Goal: Task Accomplishment & Management: Manage account settings

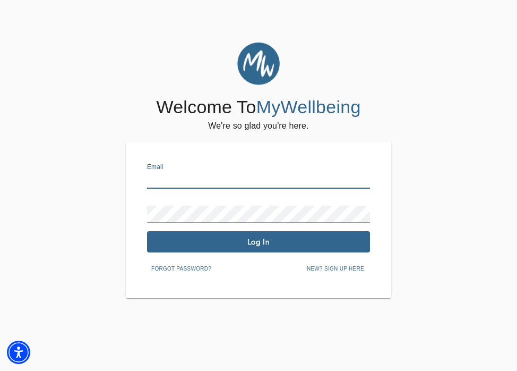
type input "[PERSON_NAME][EMAIL_ADDRESS][DOMAIN_NAME]"
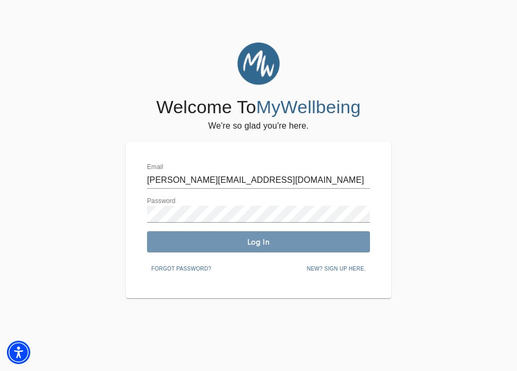
click at [192, 244] on span "Log In" at bounding box center [258, 242] width 214 height 10
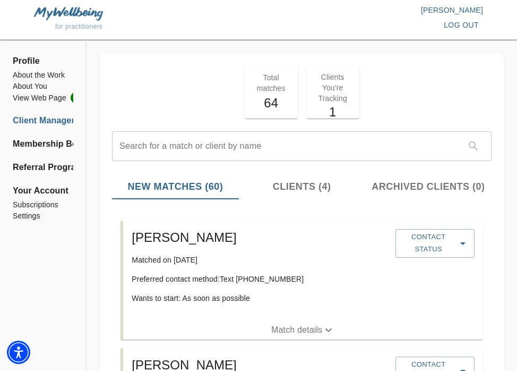
click at [287, 193] on span "Clients (4)" at bounding box center [302, 186] width 114 height 14
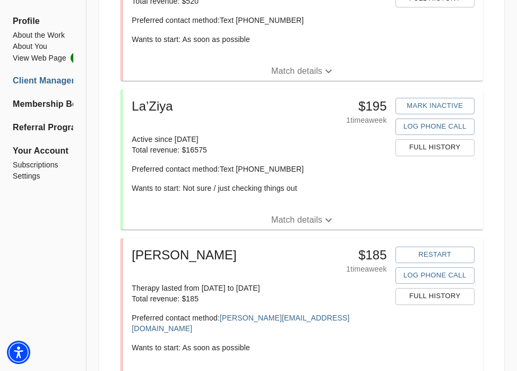
scroll to position [289, 0]
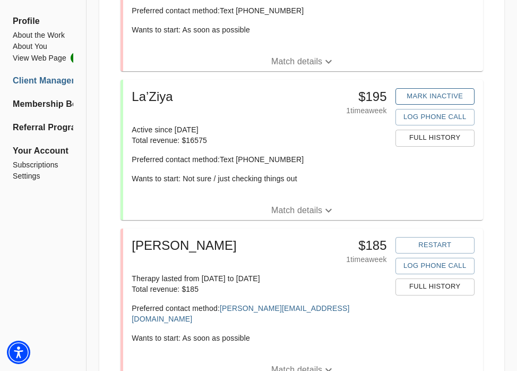
click at [415, 96] on span "Mark Inactive" at bounding box center [435, 96] width 68 height 12
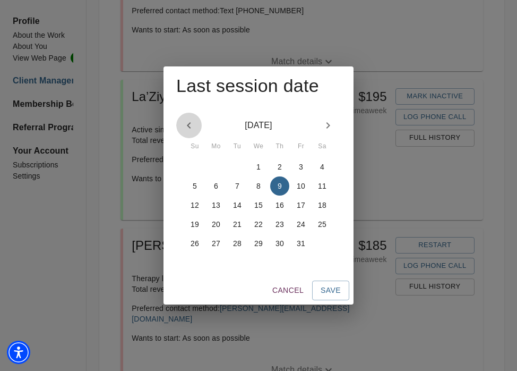
click at [190, 125] on icon "button" at bounding box center [189, 125] width 13 height 13
click at [188, 122] on icon "button" at bounding box center [189, 125] width 13 height 13
click at [237, 205] on p "17" at bounding box center [237, 205] width 8 height 11
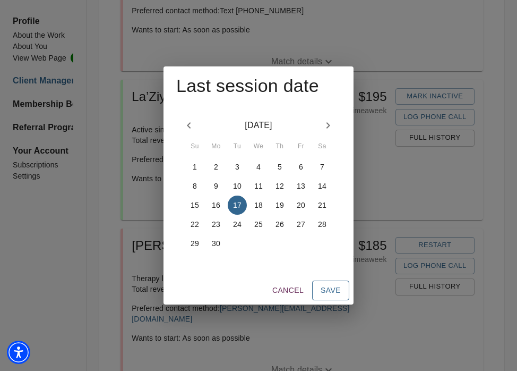
click at [329, 287] on span "Save" at bounding box center [331, 289] width 20 height 13
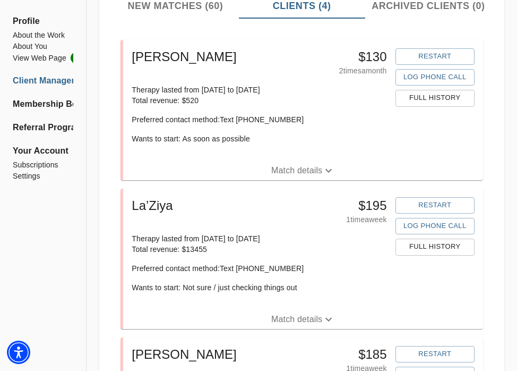
scroll to position [161, 0]
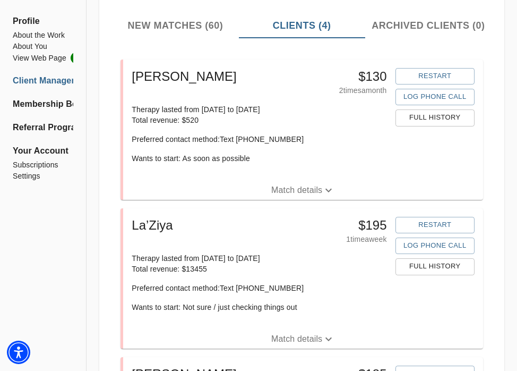
click at [318, 333] on p "Match details" at bounding box center [296, 338] width 51 height 13
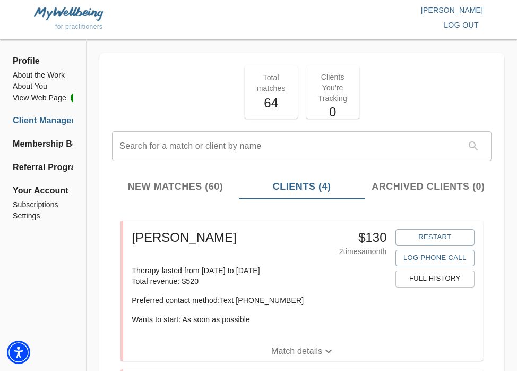
scroll to position [0, 0]
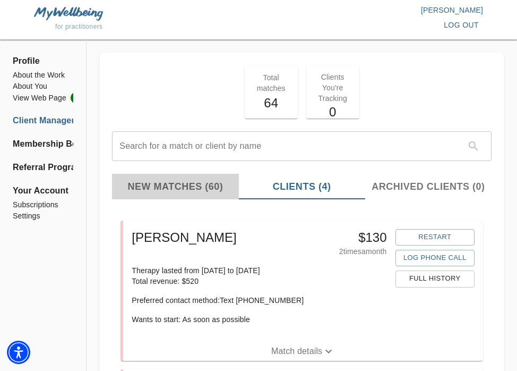
click at [176, 185] on span "New Matches (60)" at bounding box center [175, 186] width 114 height 14
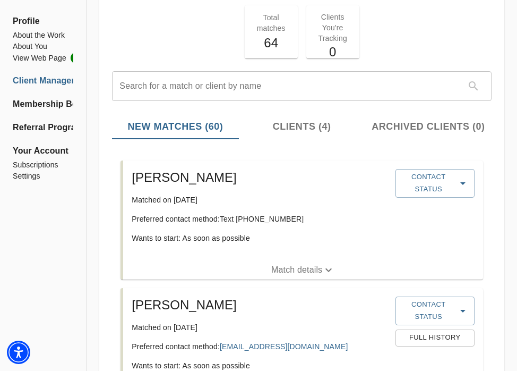
scroll to position [83, 0]
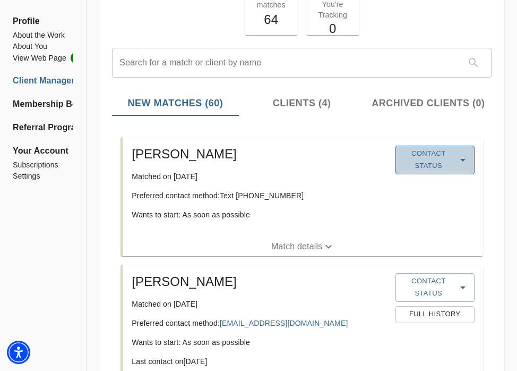
click at [442, 157] on span "Contact Status" at bounding box center [435, 160] width 68 height 24
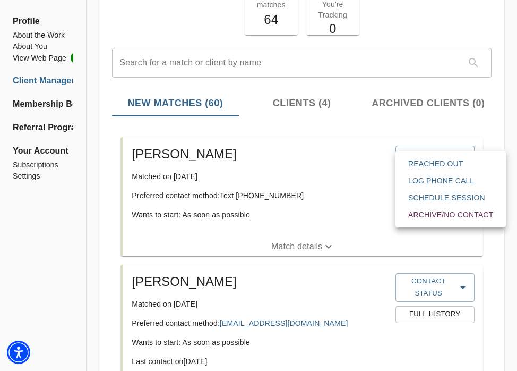
click at [351, 221] on div at bounding box center [258, 185] width 517 height 371
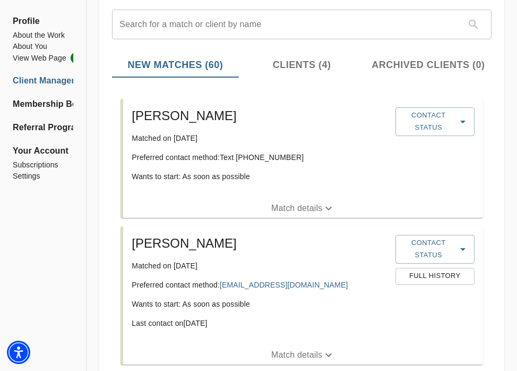
scroll to position [121, 0]
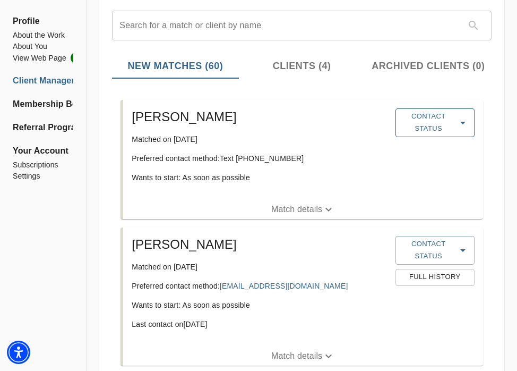
click at [465, 128] on span "Contact Status" at bounding box center [435, 122] width 68 height 24
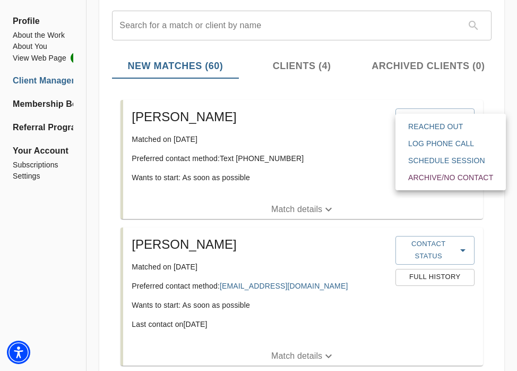
click at [460, 130] on span "Reached Out" at bounding box center [450, 126] width 85 height 11
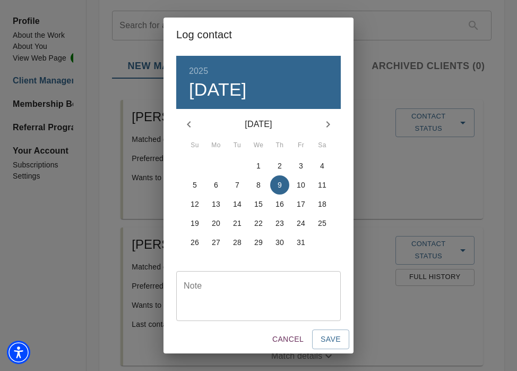
click at [187, 124] on icon "button" at bounding box center [189, 124] width 4 height 6
click at [212, 241] on p "29" at bounding box center [216, 242] width 8 height 11
click at [334, 348] on button "Save" at bounding box center [330, 339] width 37 height 20
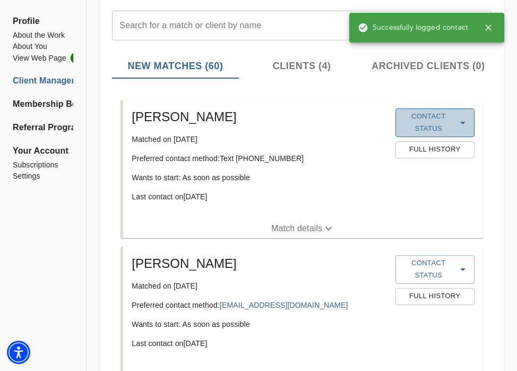
click at [459, 119] on icon "button" at bounding box center [463, 122] width 13 height 13
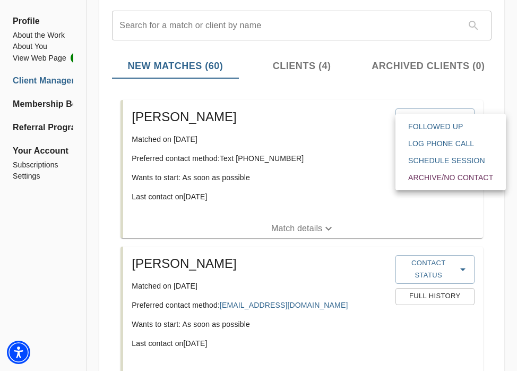
click at [457, 123] on span "Followed Up" at bounding box center [450, 126] width 85 height 11
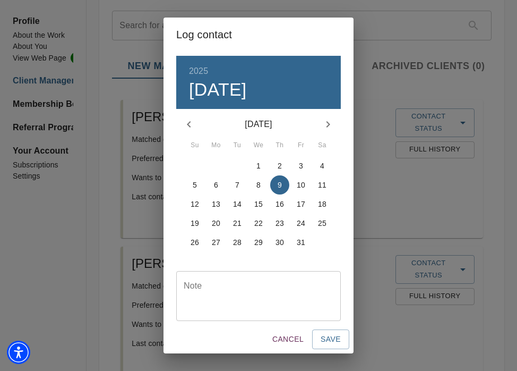
click at [190, 125] on icon "button" at bounding box center [189, 124] width 13 height 13
click at [233, 242] on span "30" at bounding box center [237, 242] width 19 height 11
click at [327, 342] on span "Save" at bounding box center [331, 338] width 20 height 13
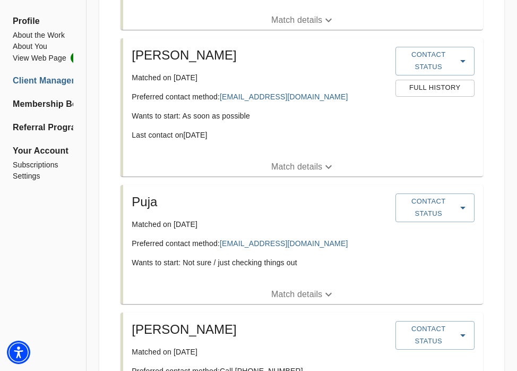
scroll to position [329, 0]
click at [439, 61] on span "Contact Status" at bounding box center [435, 61] width 68 height 24
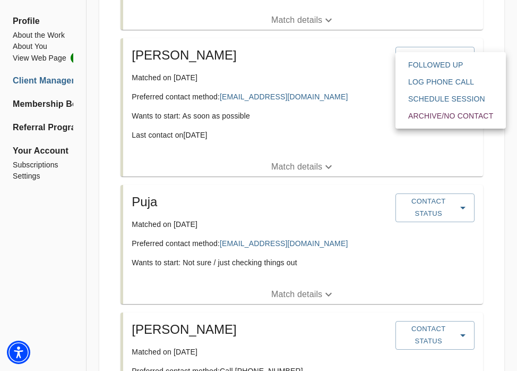
click at [351, 130] on div at bounding box center [258, 185] width 517 height 371
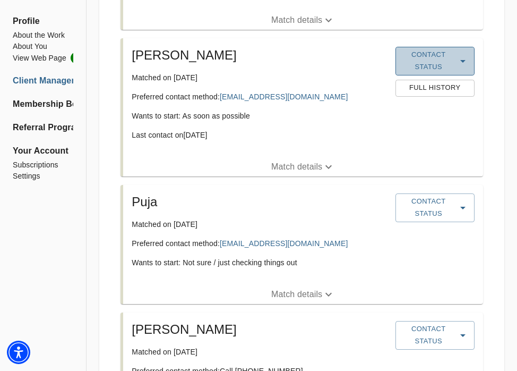
click at [437, 68] on span "Contact Status" at bounding box center [435, 61] width 68 height 24
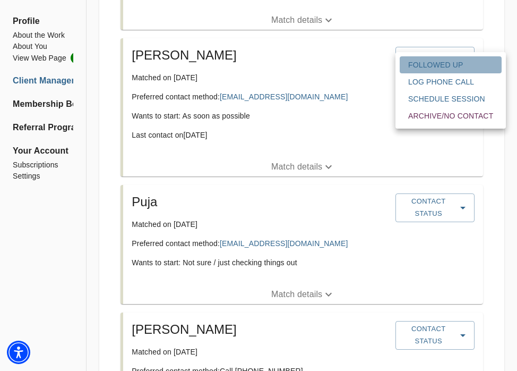
click at [435, 64] on span "Followed Up" at bounding box center [450, 64] width 85 height 11
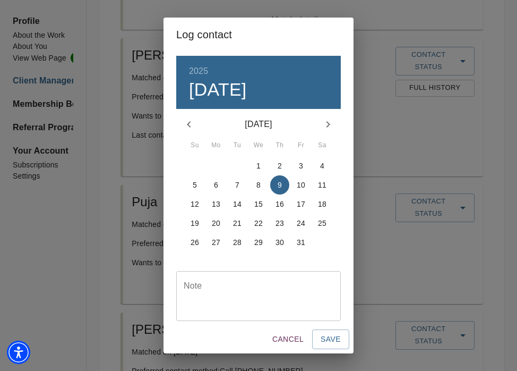
click at [280, 184] on p "9" at bounding box center [280, 184] width 4 height 11
click at [329, 345] on span "Save" at bounding box center [331, 338] width 20 height 13
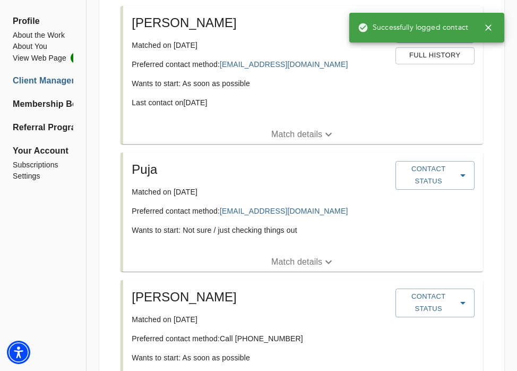
scroll to position [362, 0]
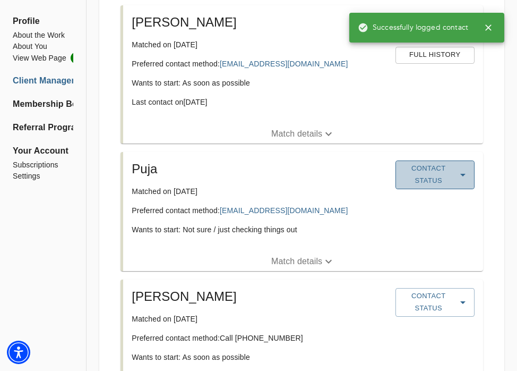
click at [424, 175] on span "Contact Status" at bounding box center [435, 174] width 68 height 24
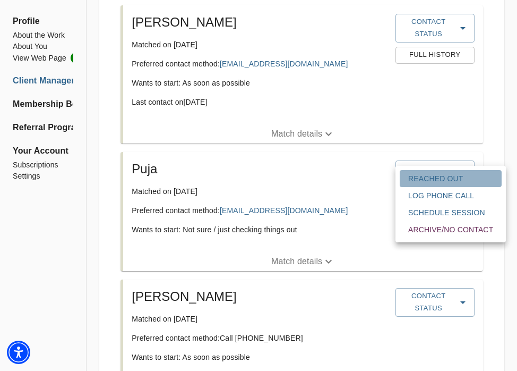
click at [406, 180] on button "Reached Out" at bounding box center [451, 178] width 102 height 17
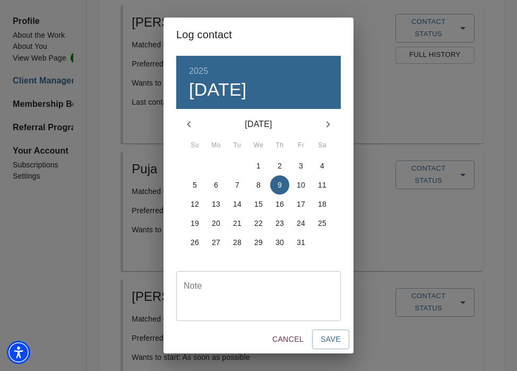
click at [188, 124] on icon "button" at bounding box center [189, 124] width 4 height 6
click at [258, 206] on p "17" at bounding box center [258, 204] width 8 height 11
click at [326, 339] on span "Save" at bounding box center [331, 338] width 20 height 13
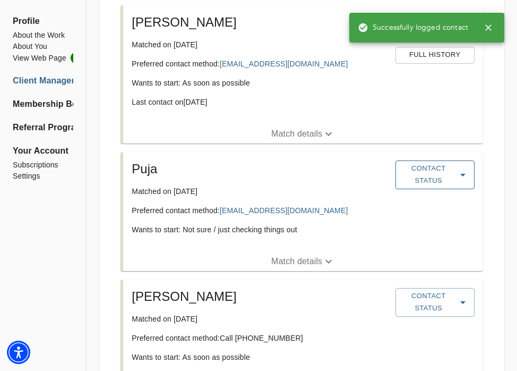
click at [428, 165] on span "Contact Status" at bounding box center [435, 174] width 68 height 24
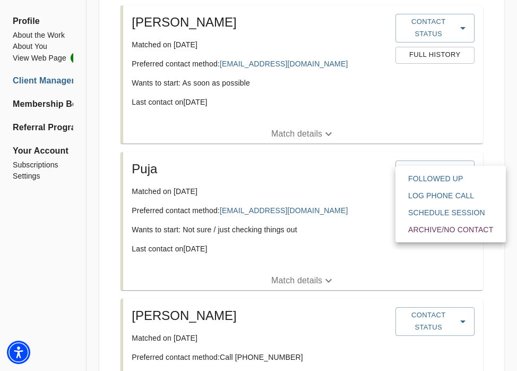
click at [430, 179] on span "Followed Up" at bounding box center [450, 178] width 85 height 11
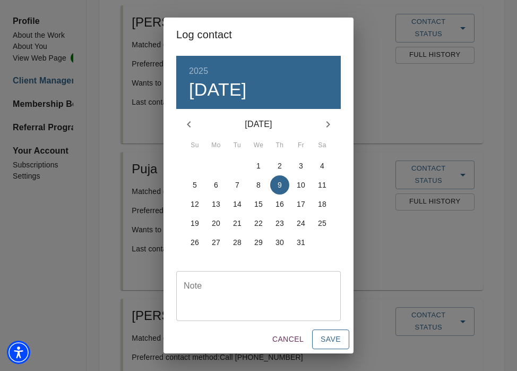
click at [337, 333] on span "Save" at bounding box center [331, 338] width 20 height 13
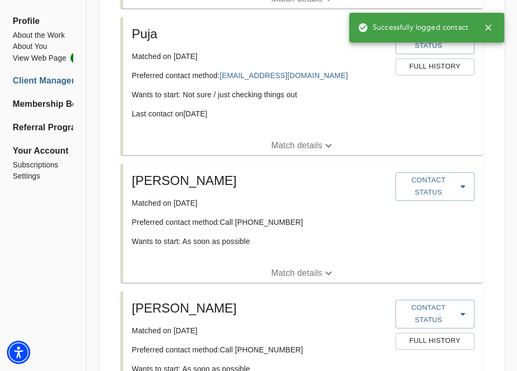
scroll to position [497, 0]
click at [415, 188] on span "Contact Status" at bounding box center [435, 186] width 68 height 24
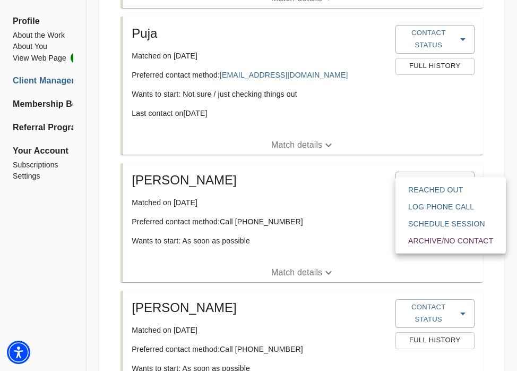
click at [368, 217] on div at bounding box center [258, 185] width 517 height 371
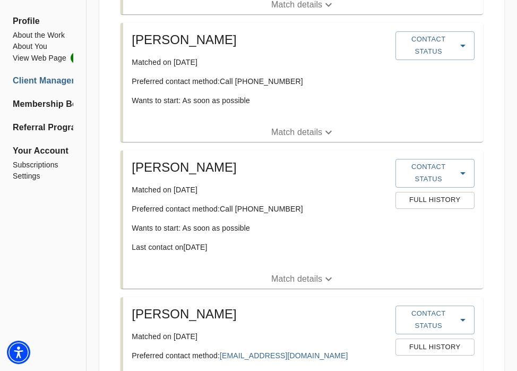
scroll to position [640, 0]
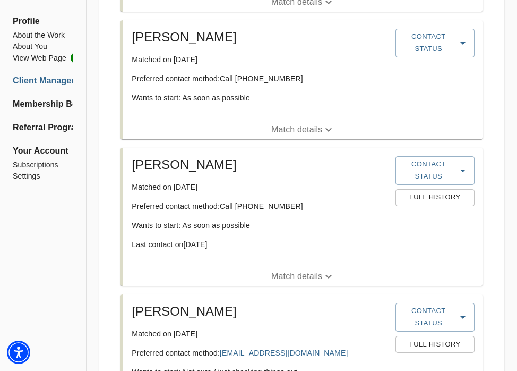
click at [302, 125] on p "Match details" at bounding box center [296, 129] width 51 height 13
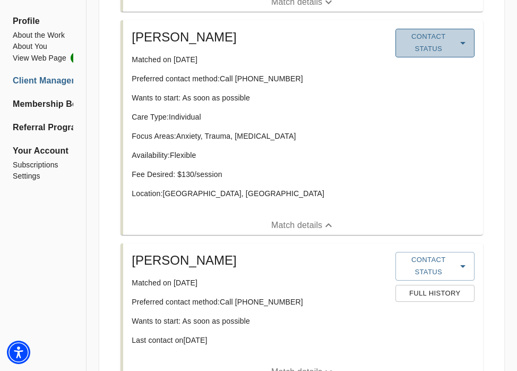
click at [431, 44] on span "Contact Status" at bounding box center [435, 43] width 68 height 24
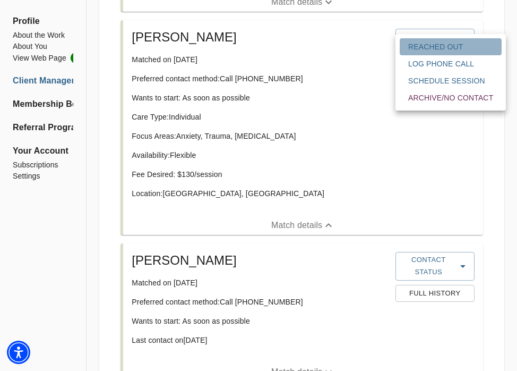
click at [427, 44] on span "Reached Out" at bounding box center [450, 46] width 85 height 11
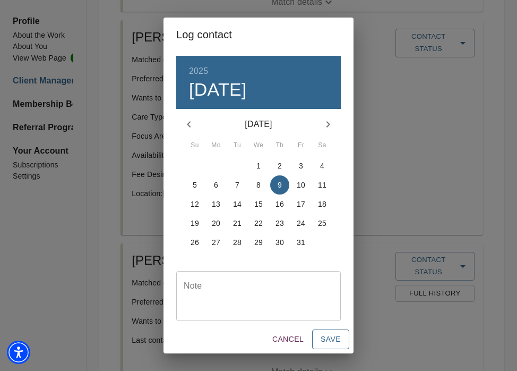
click at [339, 337] on span "Save" at bounding box center [331, 338] width 20 height 13
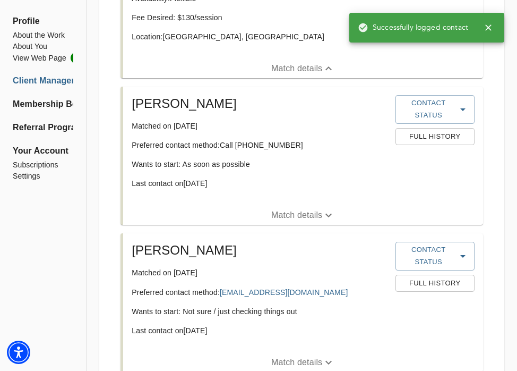
scroll to position [816, 0]
click at [446, 102] on span "Contact Status" at bounding box center [435, 109] width 68 height 24
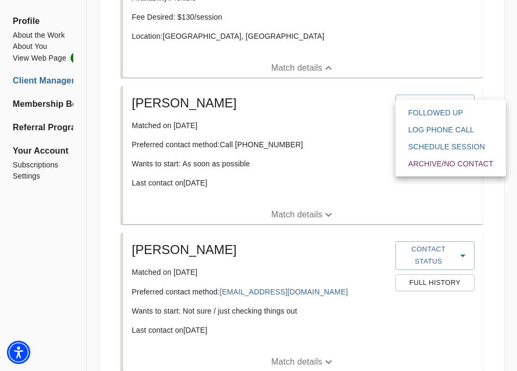
click at [334, 111] on div at bounding box center [258, 185] width 517 height 371
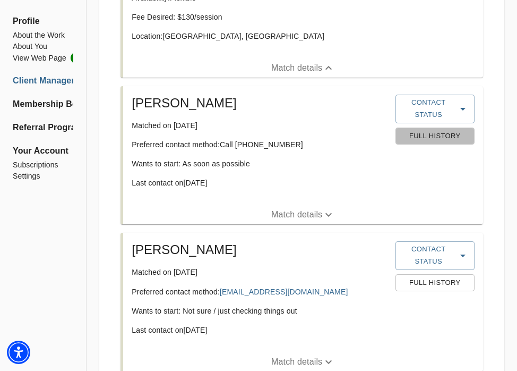
click at [416, 137] on span "Full History" at bounding box center [435, 136] width 68 height 12
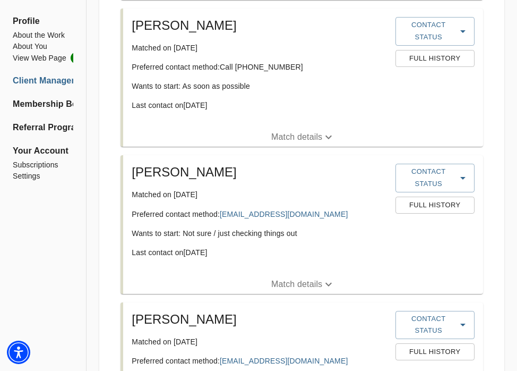
scroll to position [895, 0]
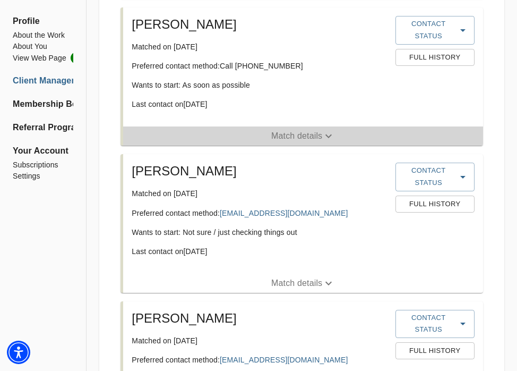
click at [310, 134] on p "Match details" at bounding box center [296, 136] width 51 height 13
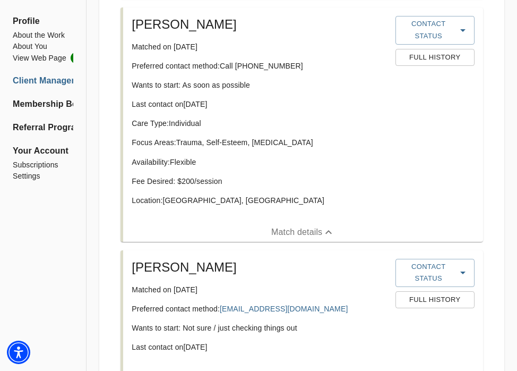
click at [310, 134] on div "Care Type: Individual Focus Areas: Trauma, Self-Esteem, [MEDICAL_DATA] Availabi…" at bounding box center [259, 166] width 255 height 96
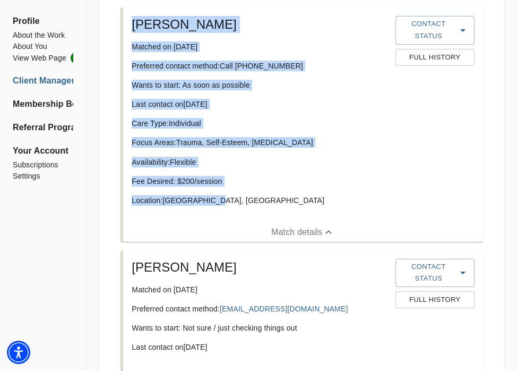
drag, startPoint x: 226, startPoint y: 206, endPoint x: 128, endPoint y: 25, distance: 205.0
click at [128, 25] on div "[PERSON_NAME] Matched on [DATE] Preferred contact method: Call [PHONE_NUMBER] W…" at bounding box center [258, 115] width 263 height 206
copy div "[PERSON_NAME] Matched on [DATE] Preferred contact method: Call [PHONE_NUMBER] W…"
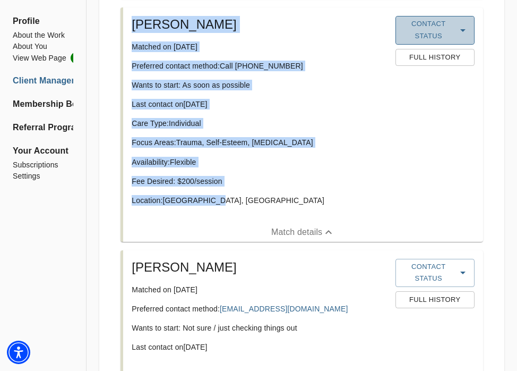
click at [432, 17] on button "Contact Status" at bounding box center [435, 30] width 79 height 29
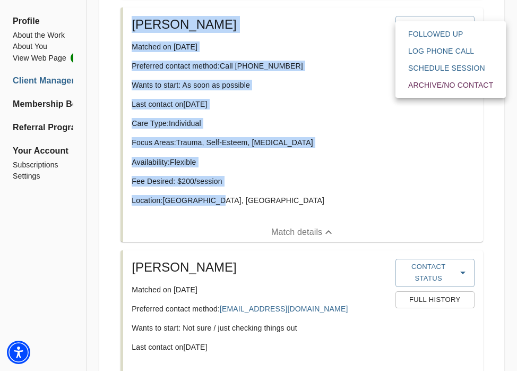
click at [428, 28] on button "Followed Up" at bounding box center [451, 33] width 102 height 17
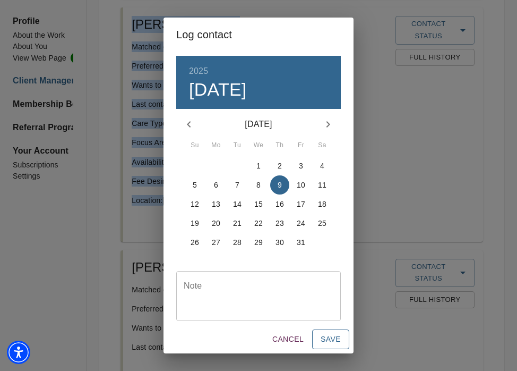
click at [322, 345] on span "Save" at bounding box center [331, 338] width 20 height 13
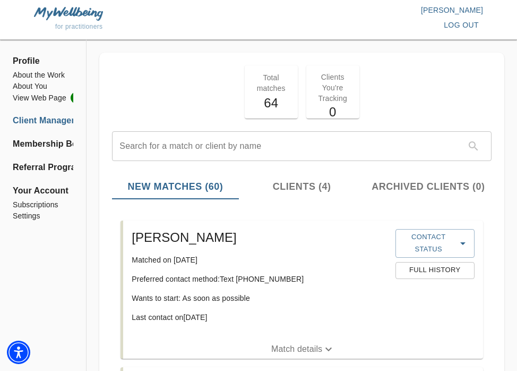
scroll to position [0, 0]
